Goal: Task Accomplishment & Management: Manage account settings

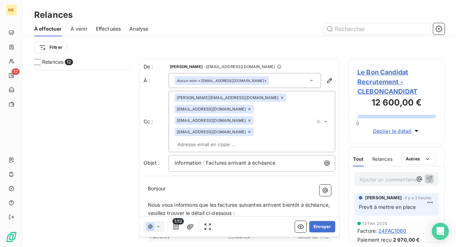
scroll to position [172, 91]
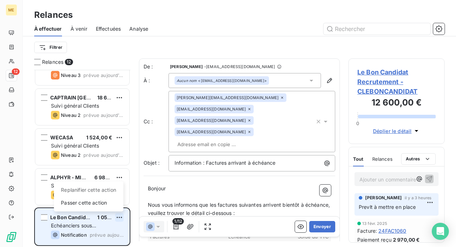
click at [118, 217] on html "ME 12 Relances À effectuer À venir Effectuées Analyse Filtrer Relances 12 TOMOR…" at bounding box center [228, 123] width 456 height 247
click at [105, 202] on div "Passer cette action" at bounding box center [89, 202] width 64 height 11
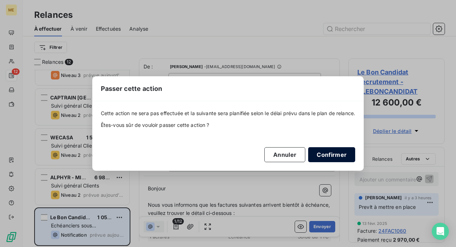
click at [338, 153] on button "Confirmer" at bounding box center [331, 154] width 47 height 15
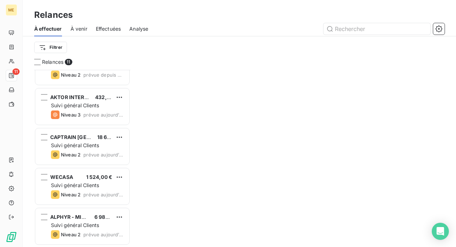
scroll to position [262, 0]
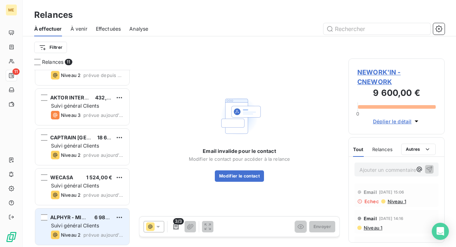
click at [100, 221] on div "ALPHYR - MISTERTEMP 6 984,00 € Suivi général Clients Niveau 2 prévue [DATE]" at bounding box center [82, 226] width 94 height 36
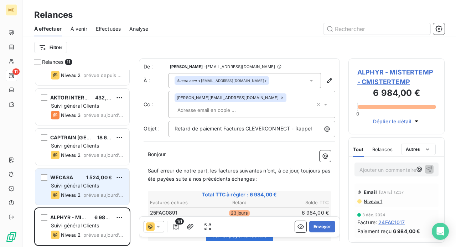
click at [98, 181] on div "WECASA 1 524,00 € Suivi général Clients Niveau 2 prévue [DATE]" at bounding box center [82, 187] width 94 height 36
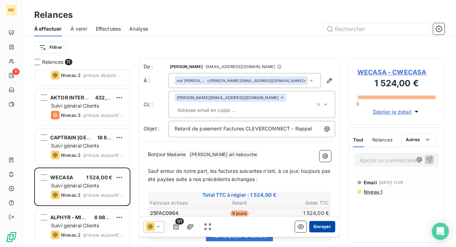
click at [314, 227] on button "Envoyer" at bounding box center [322, 226] width 26 height 11
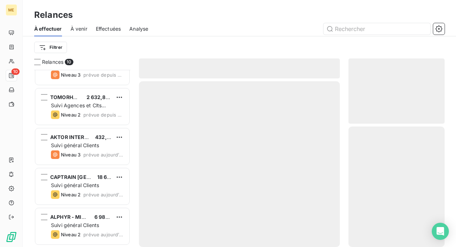
scroll to position [222, 0]
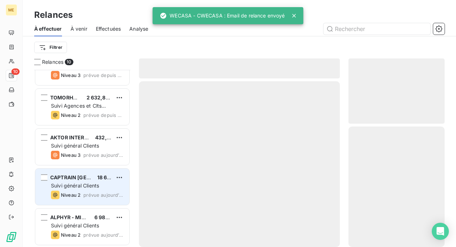
click at [87, 185] on span "Suivi général Clients" at bounding box center [75, 185] width 48 height 6
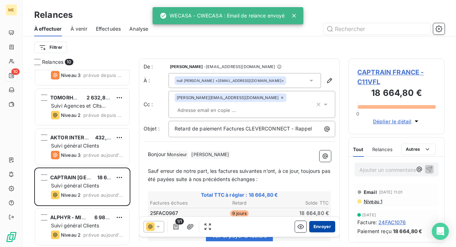
click at [315, 223] on button "Envoyer" at bounding box center [322, 226] width 26 height 11
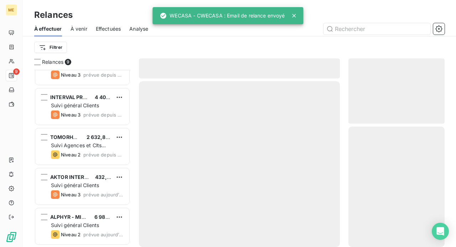
scroll to position [182, 0]
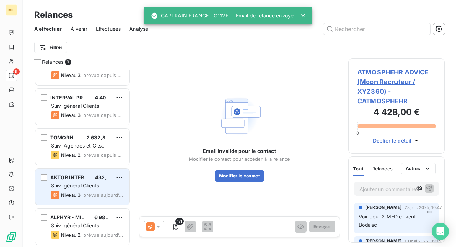
click at [85, 187] on span "Suivi général Clients" at bounding box center [75, 185] width 48 height 6
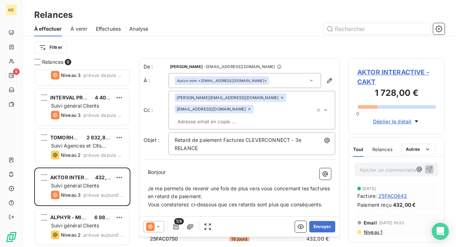
click at [156, 226] on icon at bounding box center [158, 226] width 7 height 7
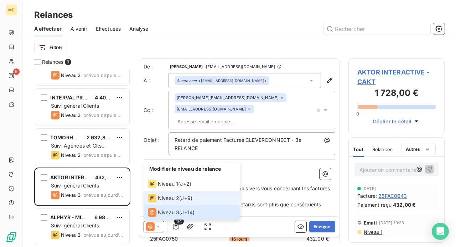
click at [172, 201] on span "Niveau 2" at bounding box center [168, 198] width 21 height 7
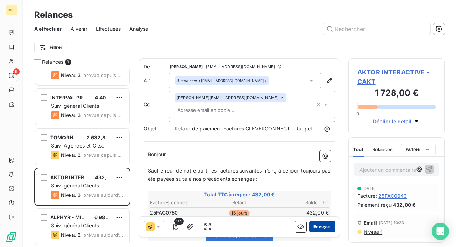
click at [322, 225] on button "Envoyer" at bounding box center [322, 226] width 26 height 11
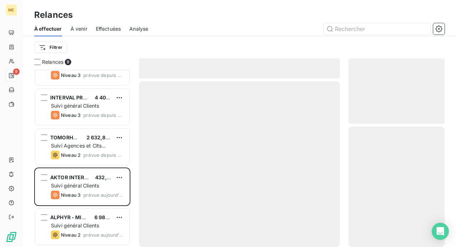
scroll to position [142, 0]
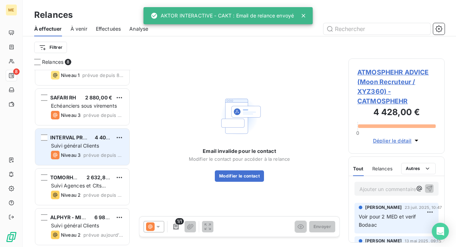
click at [85, 149] on div "Suivi général Clients" at bounding box center [87, 145] width 73 height 7
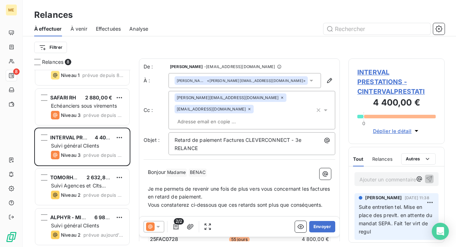
click at [367, 83] on span "INTERVAL PRESTATIONS - CINTERVALPRESTATI" at bounding box center [396, 81] width 78 height 29
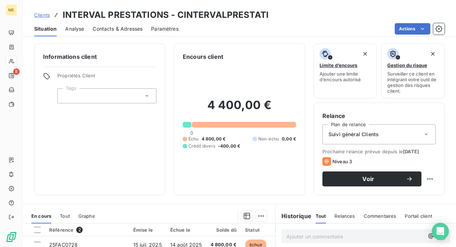
click at [424, 134] on icon at bounding box center [426, 135] width 4 height 2
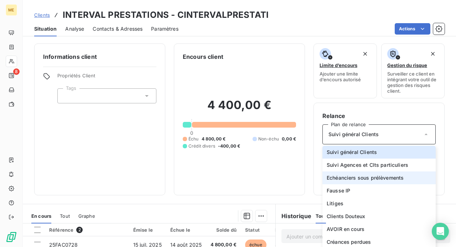
click at [397, 175] on span "Echéanciers sous prélèvements" at bounding box center [365, 177] width 77 height 7
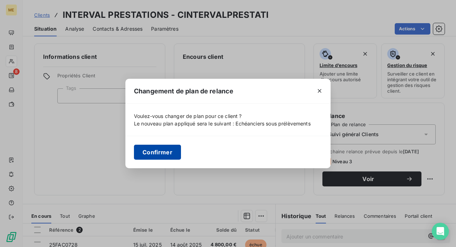
click at [166, 149] on button "Confirmer" at bounding box center [157, 152] width 47 height 15
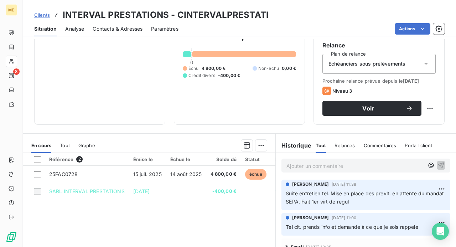
scroll to position [71, 0]
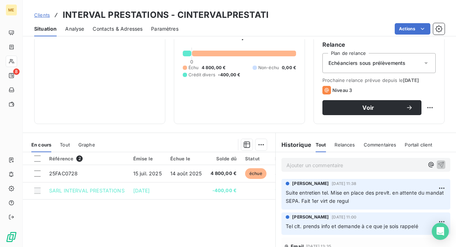
click at [338, 166] on p "Ajouter un commentaire ﻿" at bounding box center [356, 165] width 138 height 9
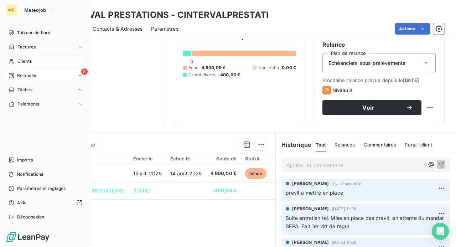
click at [20, 76] on span "Relances" at bounding box center [26, 75] width 19 height 6
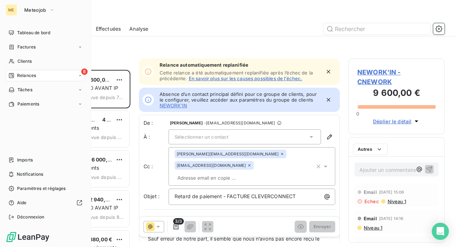
scroll to position [172, 91]
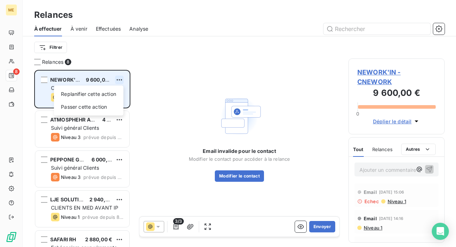
click at [120, 80] on html "ME 8 Relances À effectuer À venir Effectuées Analyse Filtrer Relances 8 NEWORK'…" at bounding box center [228, 123] width 456 height 247
click at [116, 103] on div "Passer cette action" at bounding box center [89, 106] width 64 height 11
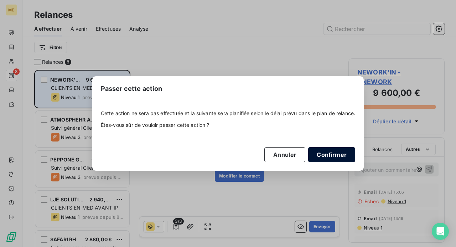
click at [324, 153] on button "Confirmer" at bounding box center [331, 154] width 47 height 15
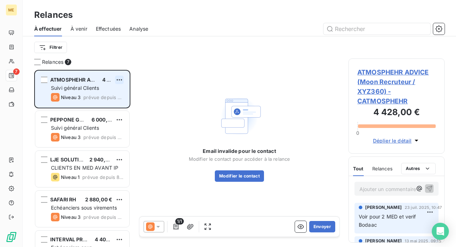
click at [117, 79] on html "ME 7 Relances À effectuer À venir Effectuées Analyse Filtrer Relances 7 ATMOSPH…" at bounding box center [228, 123] width 456 height 247
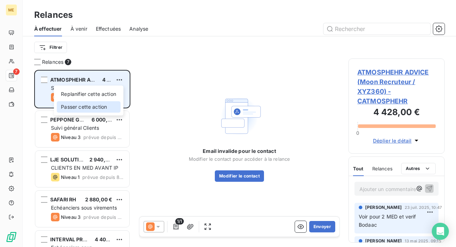
click at [102, 104] on div "Passer cette action" at bounding box center [89, 106] width 64 height 11
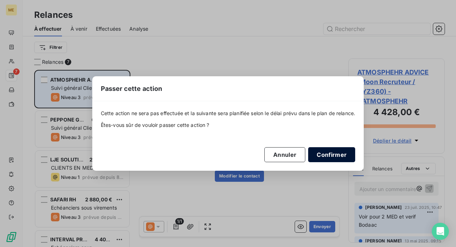
click at [337, 153] on button "Confirmer" at bounding box center [331, 154] width 47 height 15
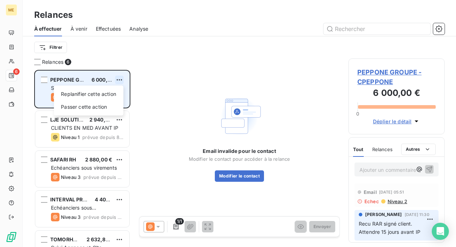
click at [117, 78] on html "ME 6 Relances À effectuer À venir Effectuées Analyse Filtrer Relances 6 PEPPONE…" at bounding box center [228, 123] width 456 height 247
click at [105, 106] on div "Passer cette action" at bounding box center [89, 106] width 64 height 11
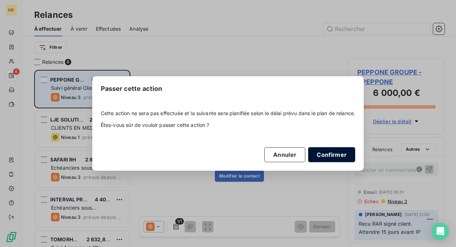
click at [331, 150] on button "Confirmer" at bounding box center [331, 154] width 47 height 15
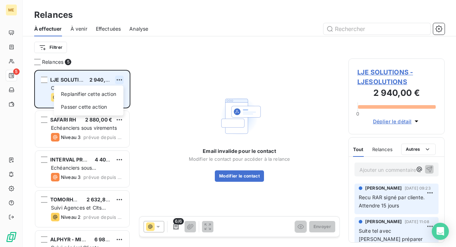
click at [120, 81] on html "ME 5 Relances À effectuer À venir Effectuées Analyse Filtrer Relances 5 LJE SOL…" at bounding box center [228, 123] width 456 height 247
click at [104, 107] on div "Passer cette action" at bounding box center [89, 106] width 64 height 11
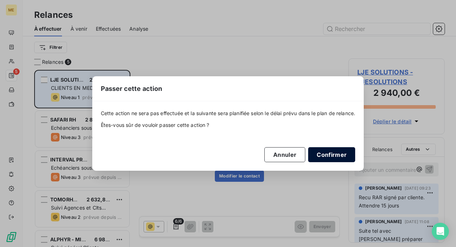
click at [315, 152] on button "Confirmer" at bounding box center [331, 154] width 47 height 15
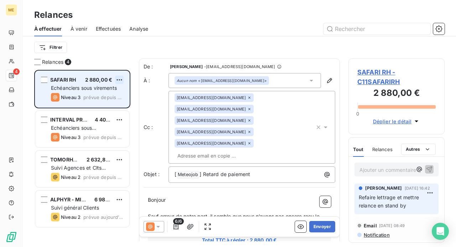
click at [118, 79] on html "ME 4 Relances À effectuer À venir Effectuées Analyse Filtrer Relances 4 SAFARI …" at bounding box center [228, 123] width 456 height 247
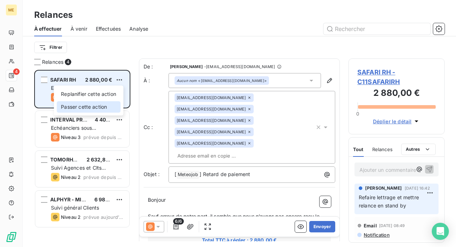
click at [106, 107] on div "Passer cette action" at bounding box center [89, 106] width 64 height 11
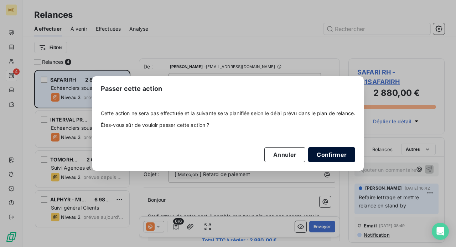
click at [329, 155] on button "Confirmer" at bounding box center [331, 154] width 47 height 15
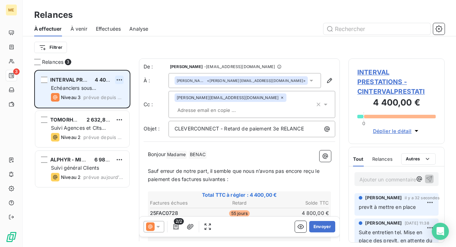
click at [119, 81] on html "ME 3 Relances À effectuer À venir Effectuées Analyse Filtrer Relances 3 INTERVA…" at bounding box center [228, 123] width 456 height 247
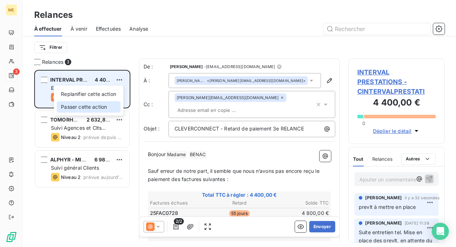
click at [105, 105] on div "Passer cette action" at bounding box center [89, 106] width 64 height 11
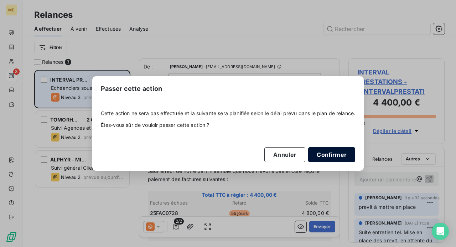
click at [326, 150] on button "Confirmer" at bounding box center [331, 154] width 47 height 15
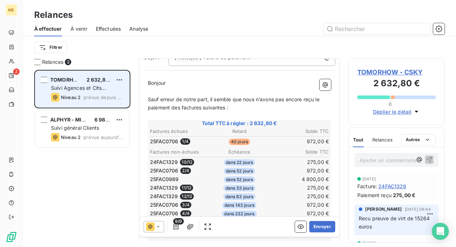
scroll to position [36, 0]
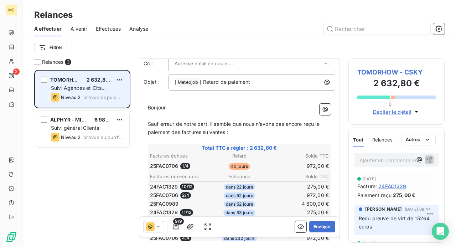
click at [156, 225] on icon at bounding box center [158, 226] width 7 height 7
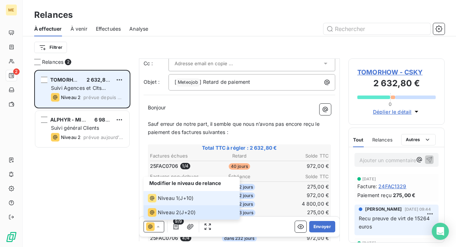
click at [167, 197] on span "Niveau 1" at bounding box center [168, 198] width 20 height 7
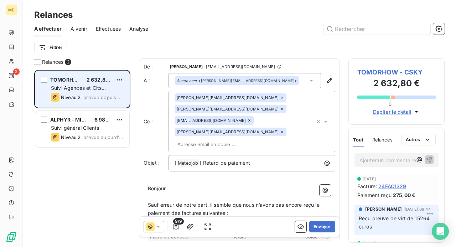
click at [252, 118] on icon at bounding box center [249, 120] width 4 height 4
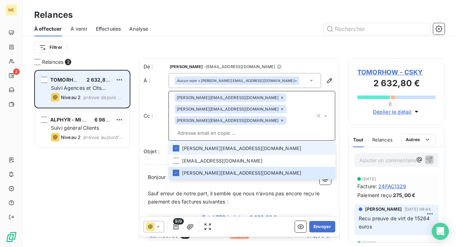
click at [284, 118] on icon at bounding box center [282, 120] width 4 height 4
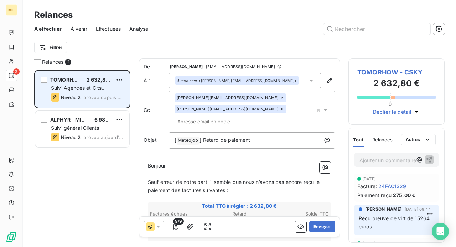
click at [281, 109] on icon at bounding box center [282, 109] width 2 height 2
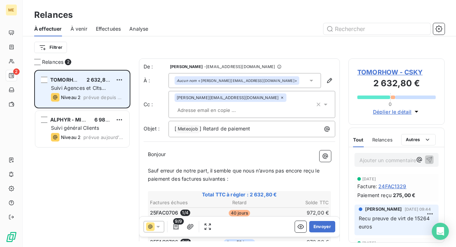
click at [189, 164] on p "﻿" at bounding box center [239, 163] width 183 height 8
click at [158, 226] on icon at bounding box center [158, 226] width 7 height 7
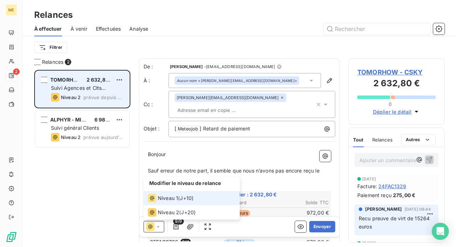
click at [158, 225] on icon at bounding box center [158, 226] width 7 height 7
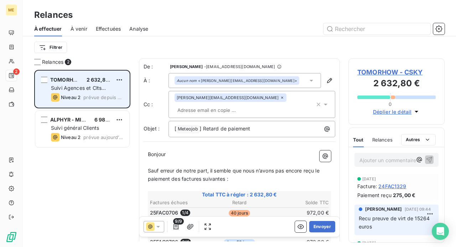
click at [176, 151] on p "Bonjour ﻿ ﻿ ﻿" at bounding box center [239, 154] width 183 height 8
click at [168, 152] on p "Bonjour ﻿ ﻿ ﻿" at bounding box center [239, 154] width 183 height 8
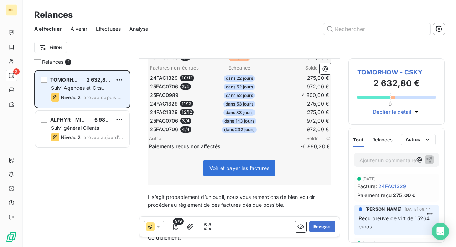
scroll to position [178, 0]
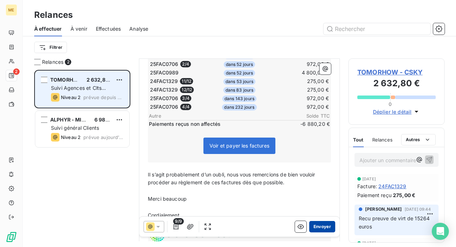
click at [321, 227] on button "Envoyer" at bounding box center [322, 226] width 26 height 11
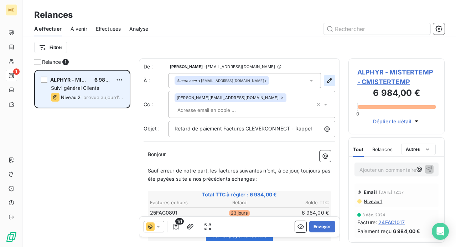
click at [326, 81] on icon "button" at bounding box center [329, 80] width 7 height 7
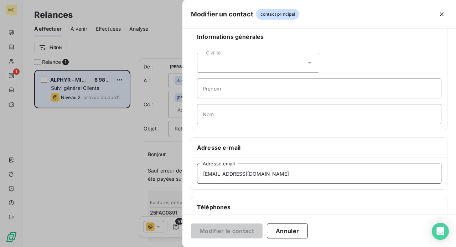
drag, startPoint x: 334, startPoint y: 190, endPoint x: 66, endPoint y: 212, distance: 269.2
click at [66, 247] on div "Modifier un contact contact principal Informations générales Civilité Prénom No…" at bounding box center [228, 247] width 456 height 0
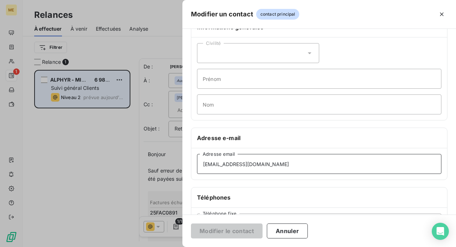
paste input "comptabilitefournisseur"
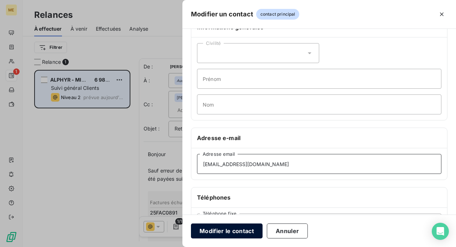
type input "[EMAIL_ADDRESS][DOMAIN_NAME]"
click at [219, 229] on button "Modifier le contact" at bounding box center [227, 230] width 72 height 15
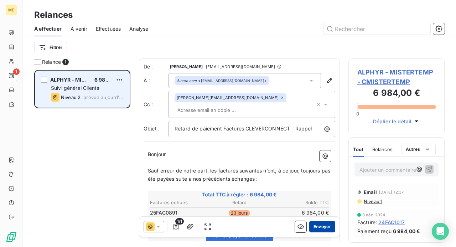
click at [314, 225] on button "Envoyer" at bounding box center [322, 226] width 26 height 11
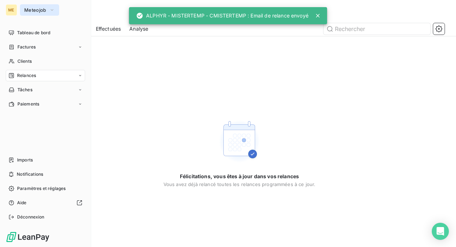
click at [42, 9] on span "Meteojob" at bounding box center [35, 10] width 22 height 6
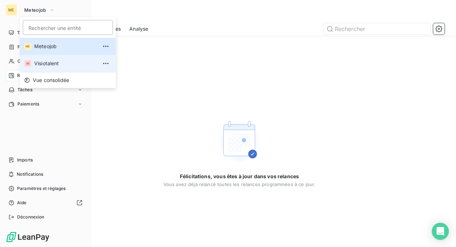
click at [50, 61] on span "Visiotalent" at bounding box center [65, 63] width 63 height 7
